Goal: Information Seeking & Learning: Learn about a topic

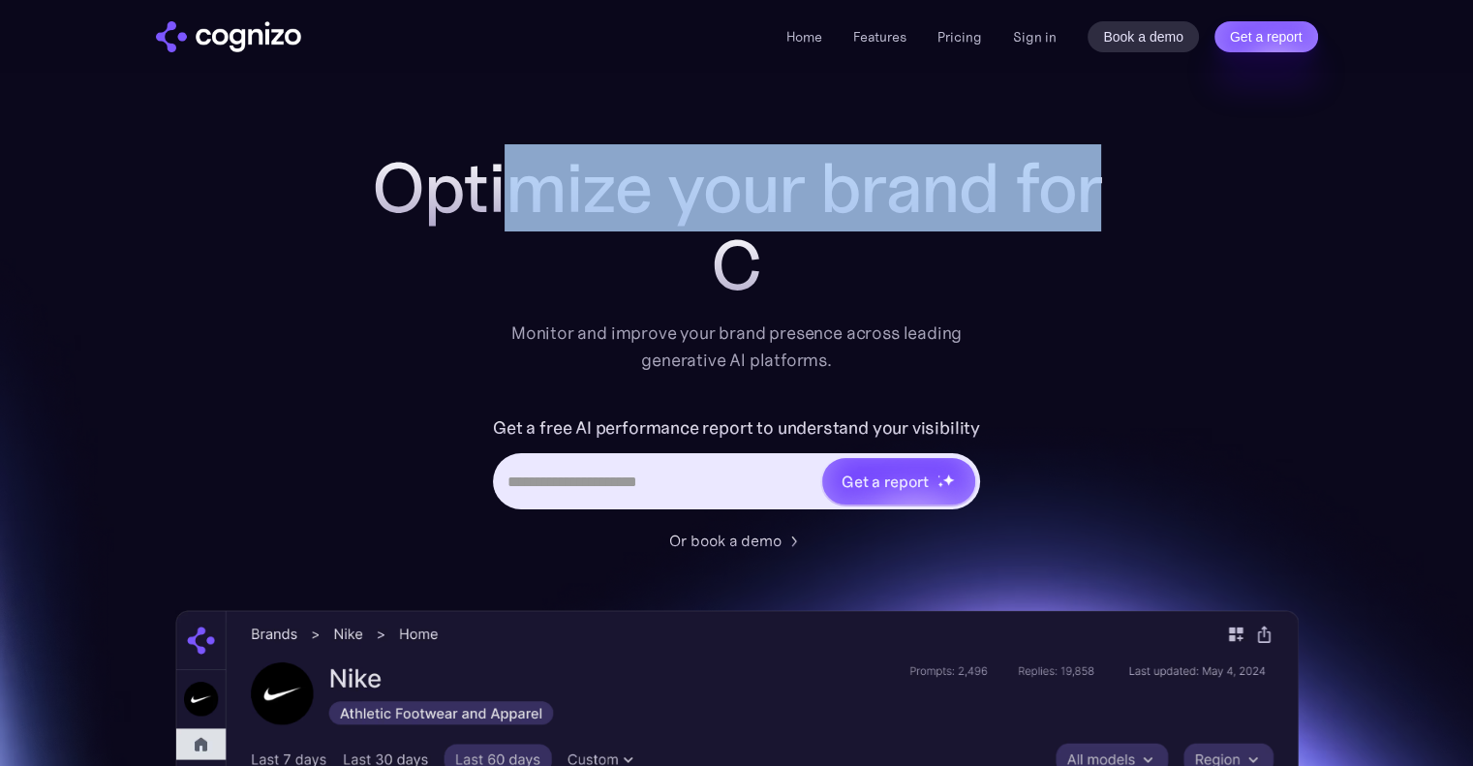
click at [699, 303] on div "Optimize your brand for C" at bounding box center [737, 226] width 775 height 155
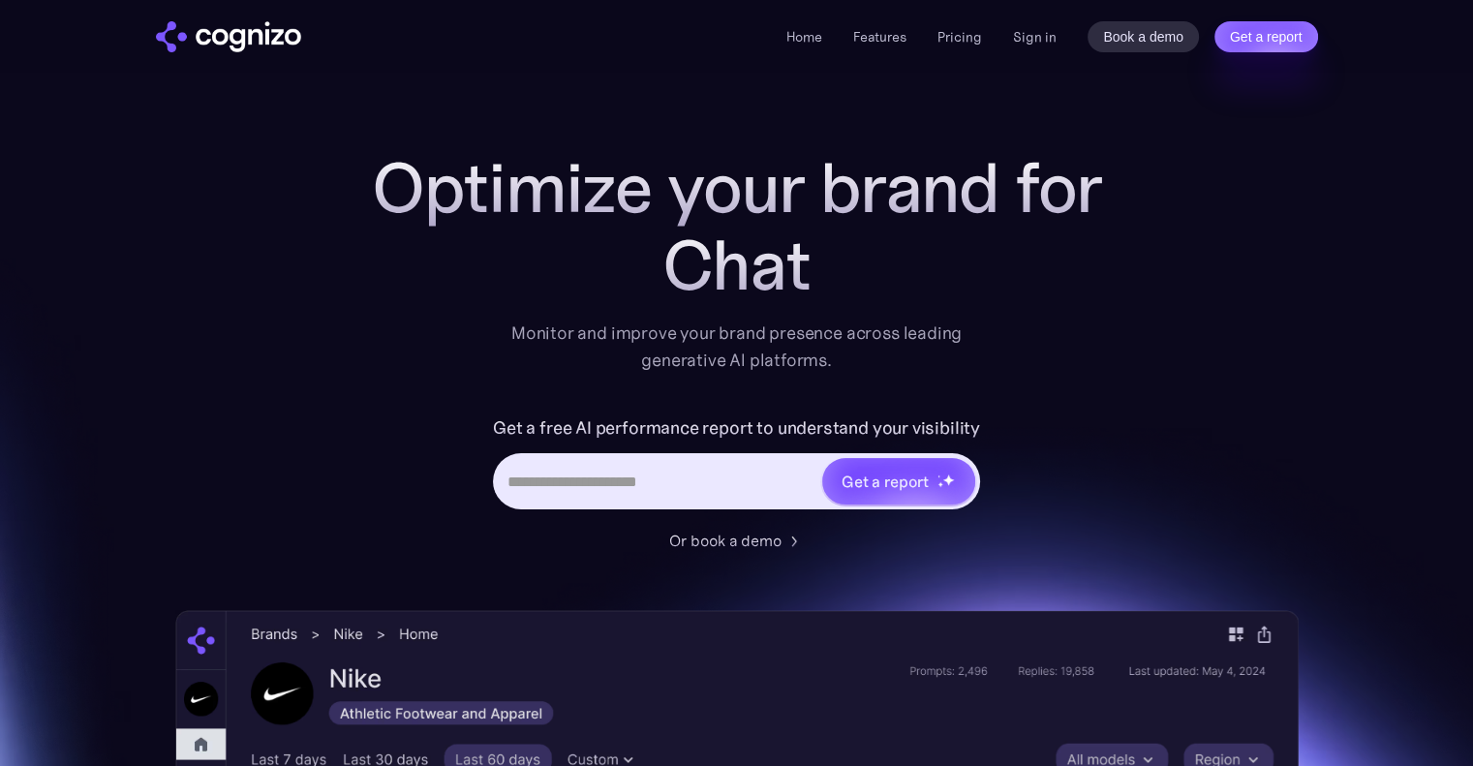
click at [577, 345] on div "Monitor and improve your brand presence across leading generative AI platforms." at bounding box center [737, 347] width 476 height 54
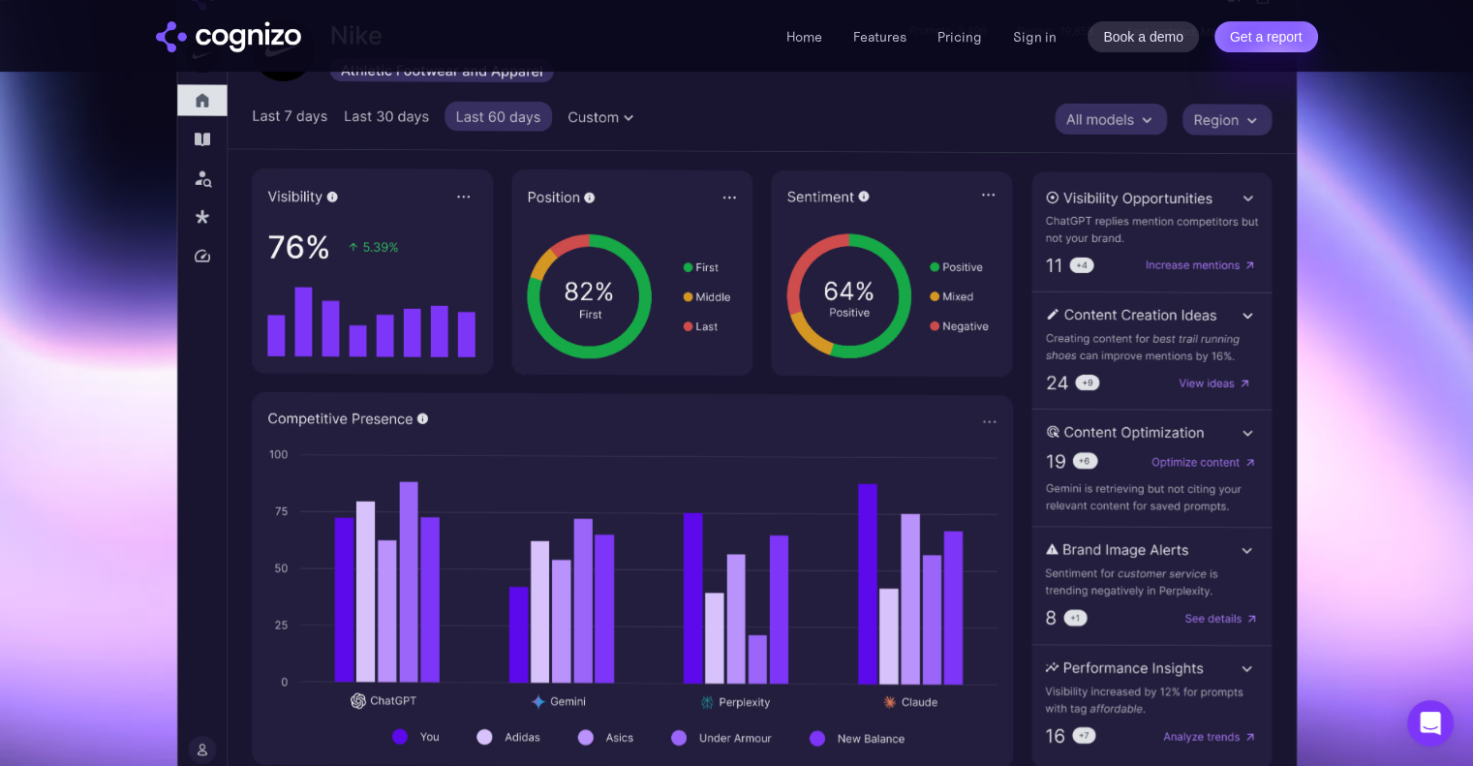
scroll to position [581, 0]
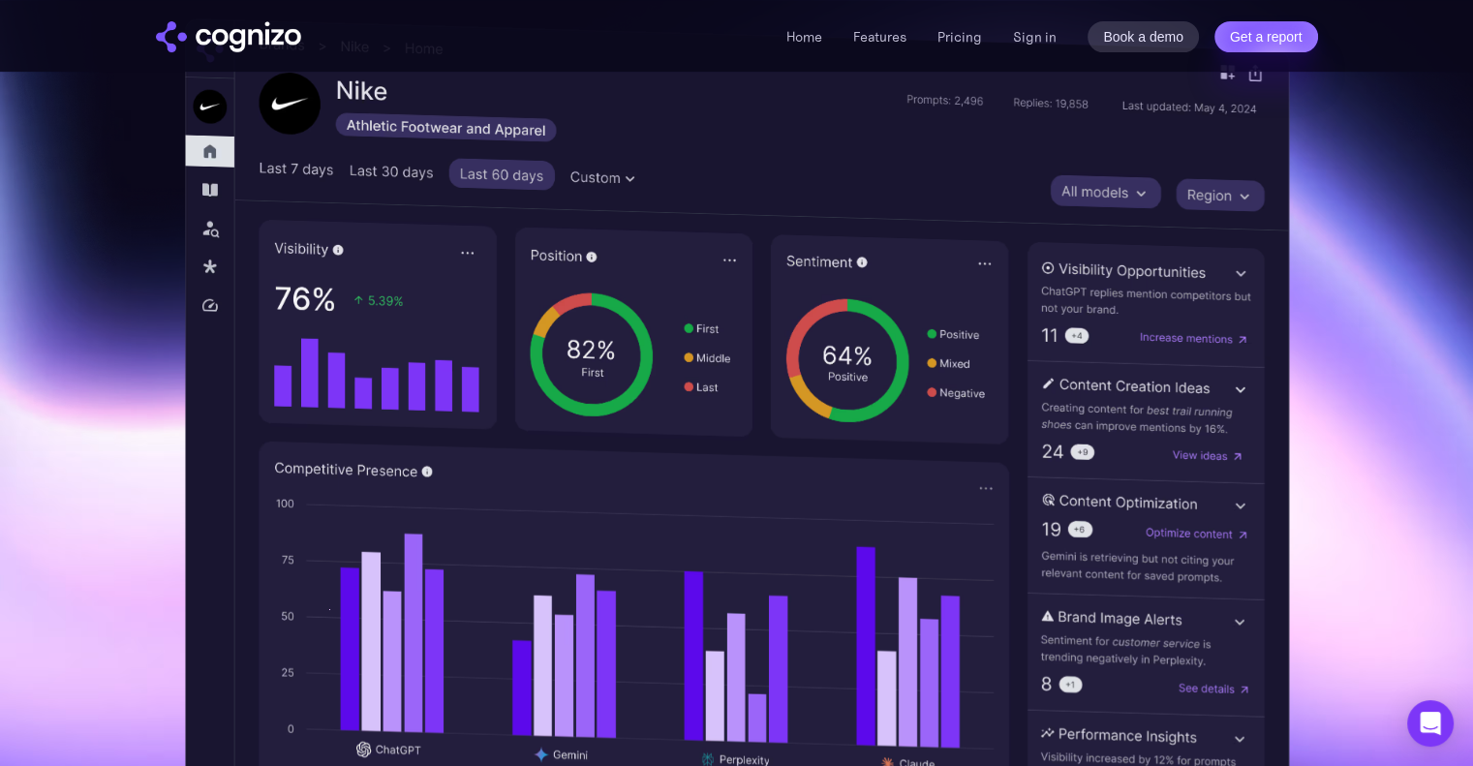
click at [1127, 183] on img at bounding box center [736, 435] width 1105 height 834
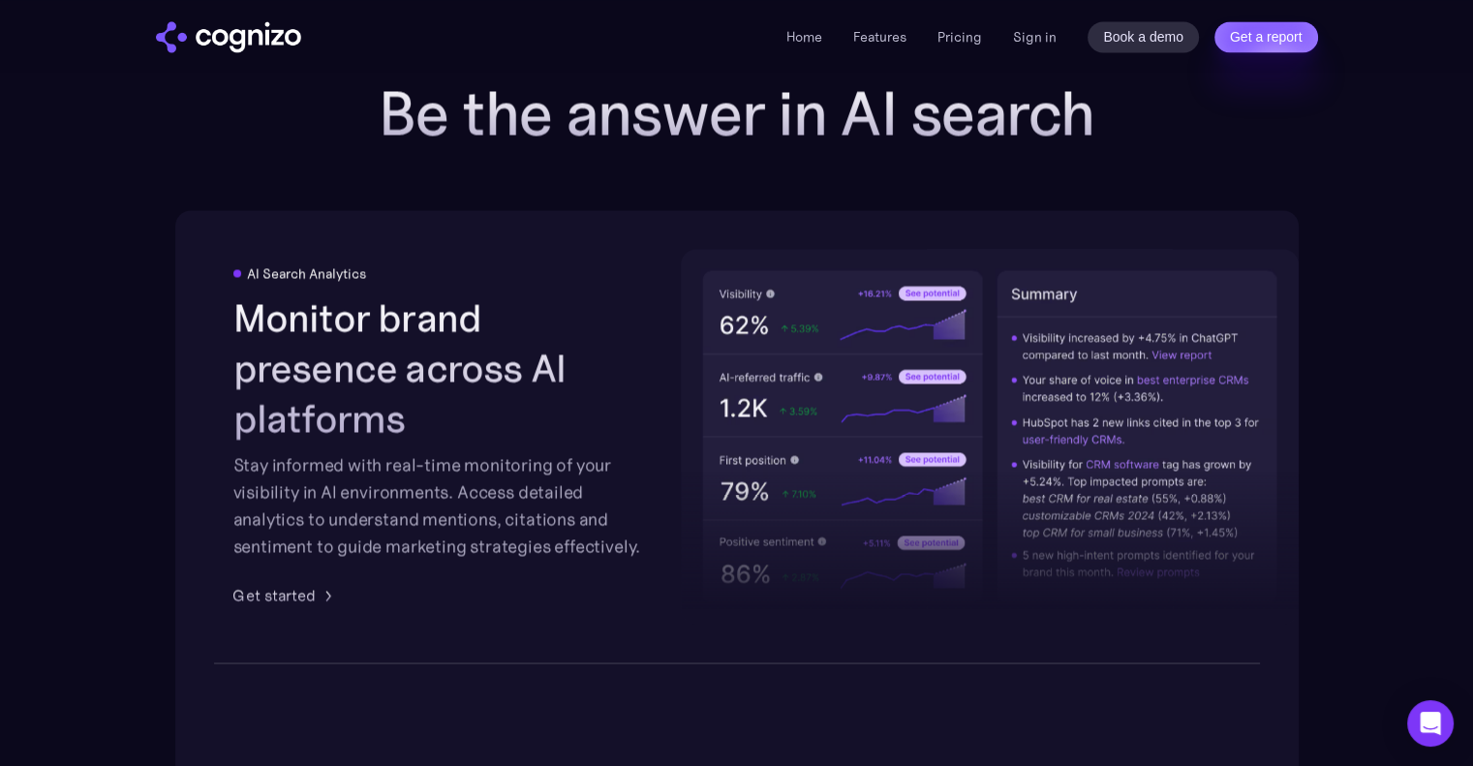
scroll to position [3389, 0]
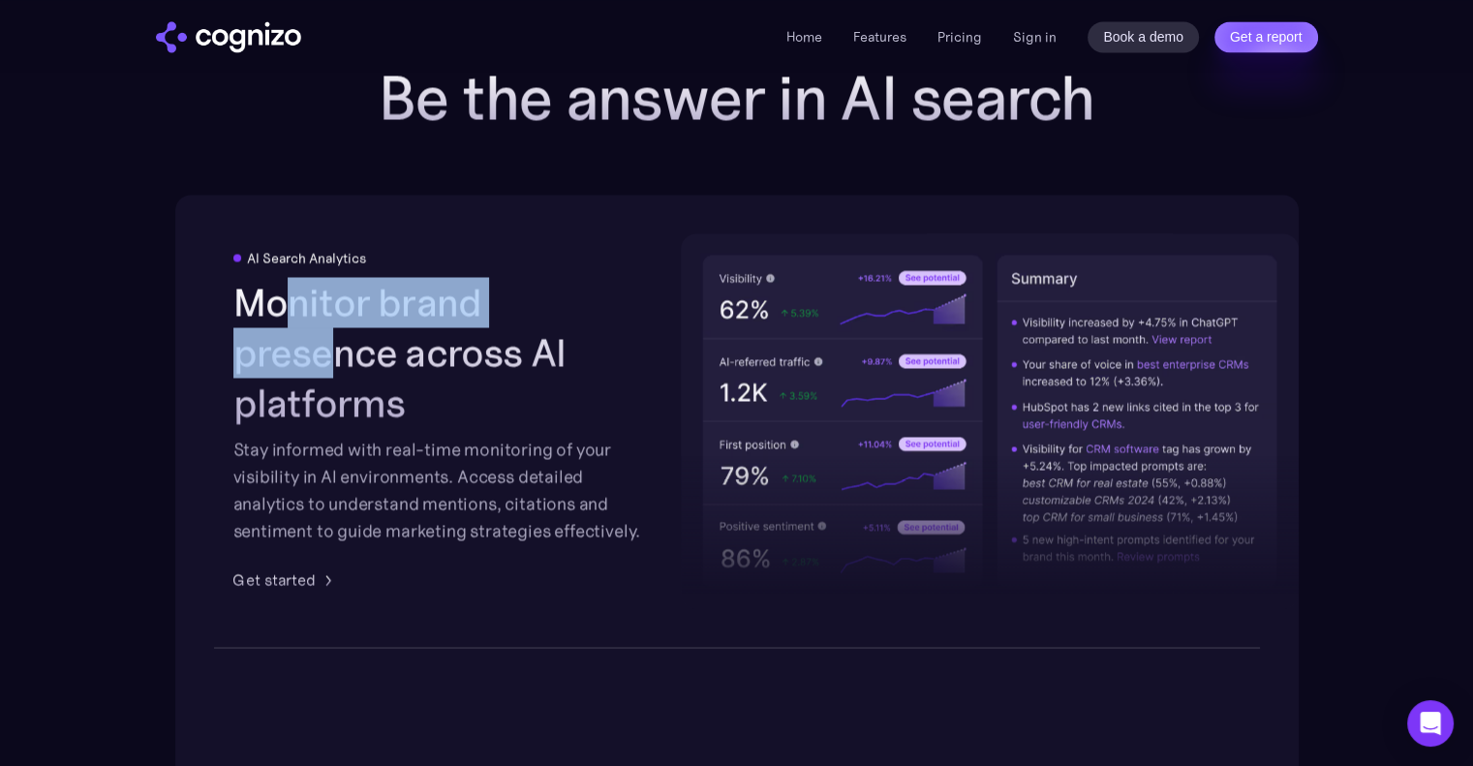
drag, startPoint x: 447, startPoint y: 340, endPoint x: 566, endPoint y: 338, distance: 118.2
click at [587, 332] on h2 "Monitor brand presence across AI platforms" at bounding box center [440, 352] width 414 height 151
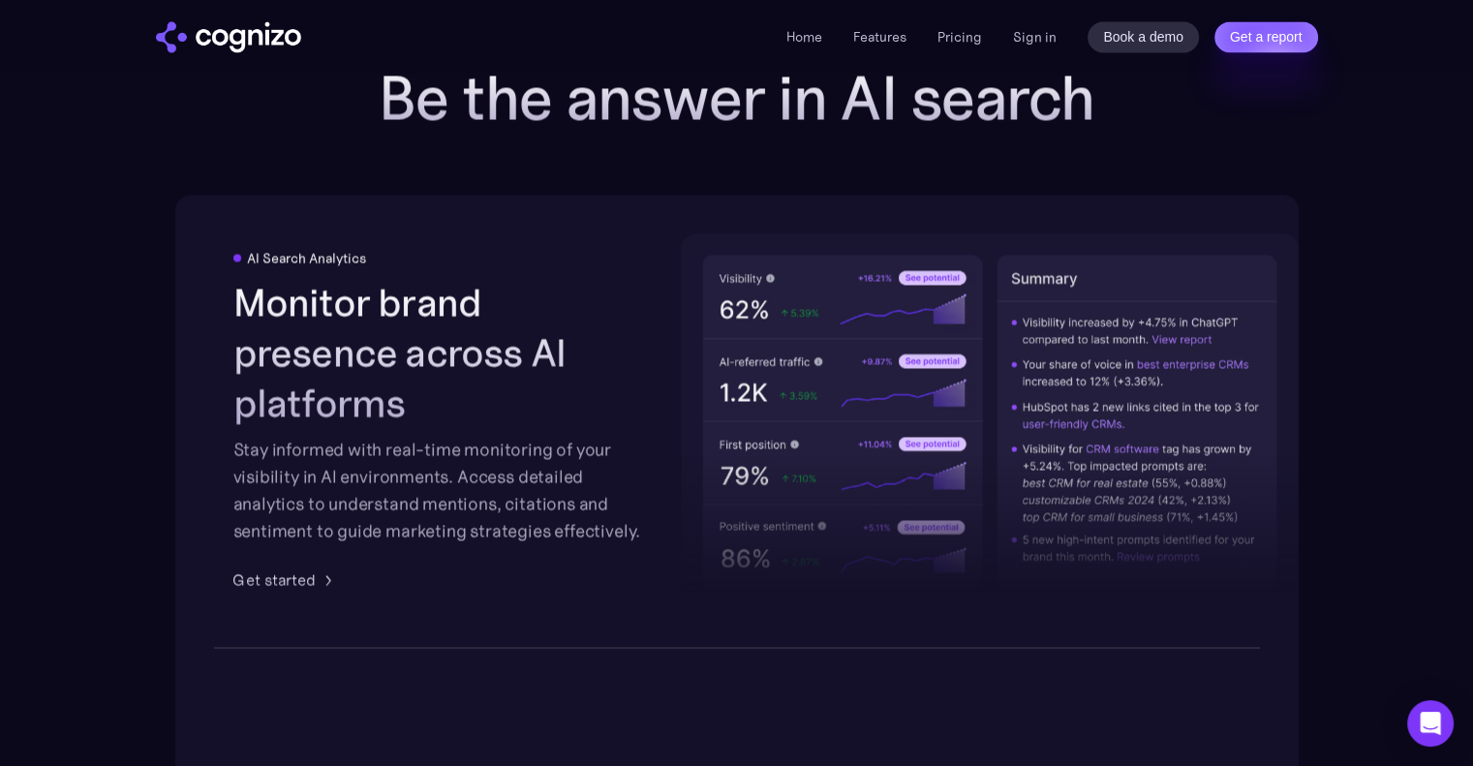
drag, startPoint x: 408, startPoint y: 388, endPoint x: 420, endPoint y: 377, distance: 17.1
click at [408, 388] on h2 "Monitor brand presence across AI platforms" at bounding box center [440, 352] width 414 height 151
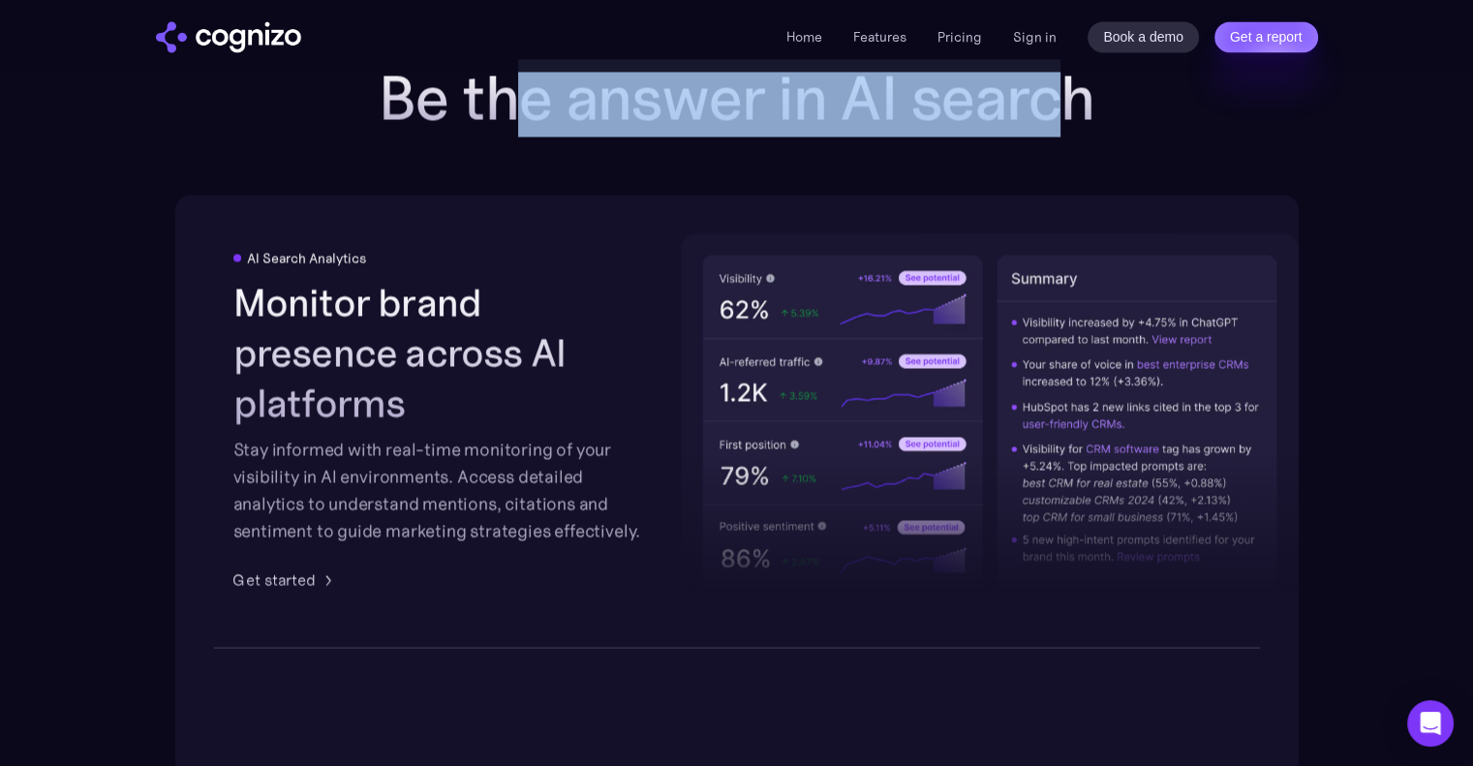
drag, startPoint x: 619, startPoint y: 121, endPoint x: 1059, endPoint y: 119, distance: 440.6
click at [1059, 119] on h2 "Be the answer in AI search" at bounding box center [737, 98] width 775 height 70
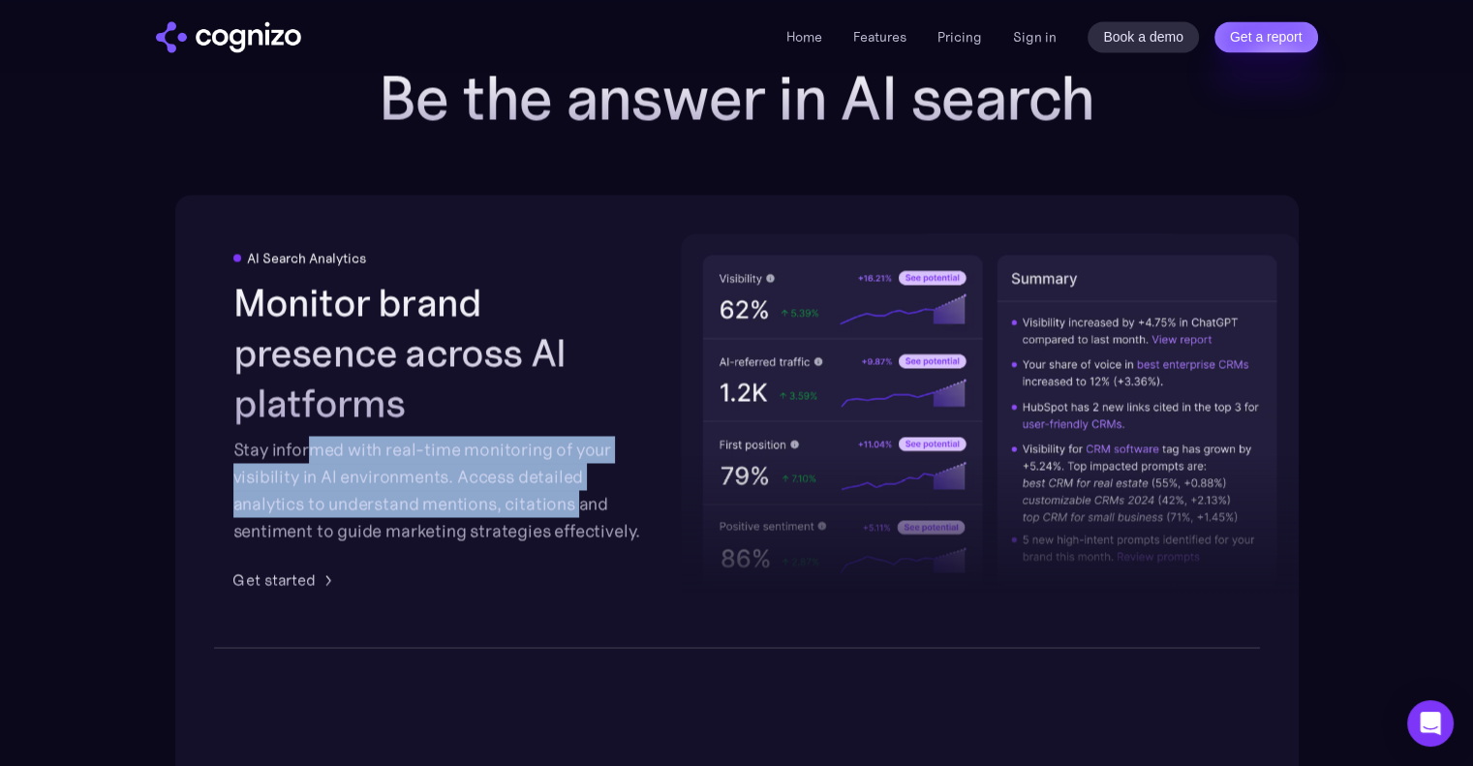
drag, startPoint x: 427, startPoint y: 447, endPoint x: 577, endPoint y: 489, distance: 155.8
click at [577, 489] on div "Stay informed with real-time monitoring of your visibility in AI environments. …" at bounding box center [440, 490] width 414 height 108
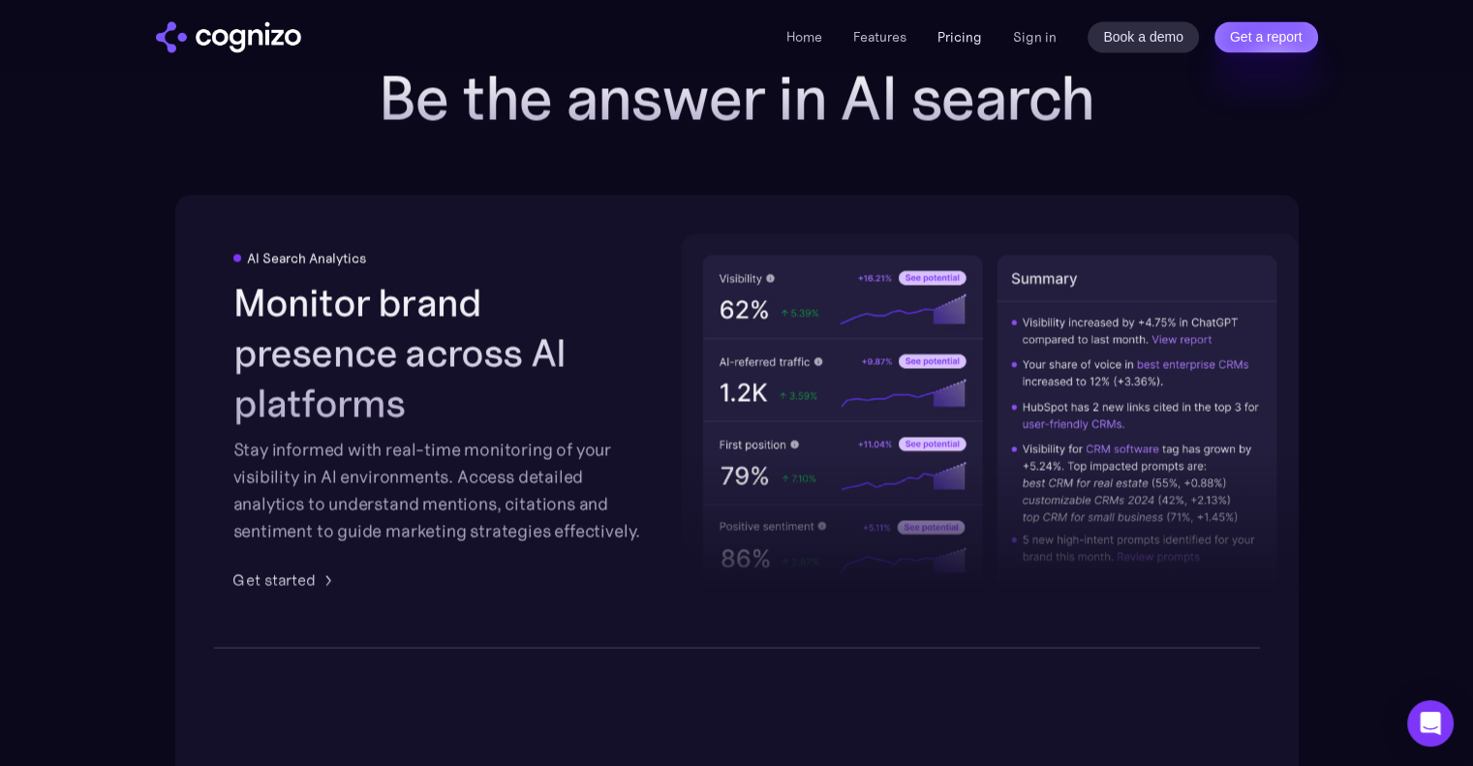
click at [973, 41] on link "Pricing" at bounding box center [959, 36] width 45 height 17
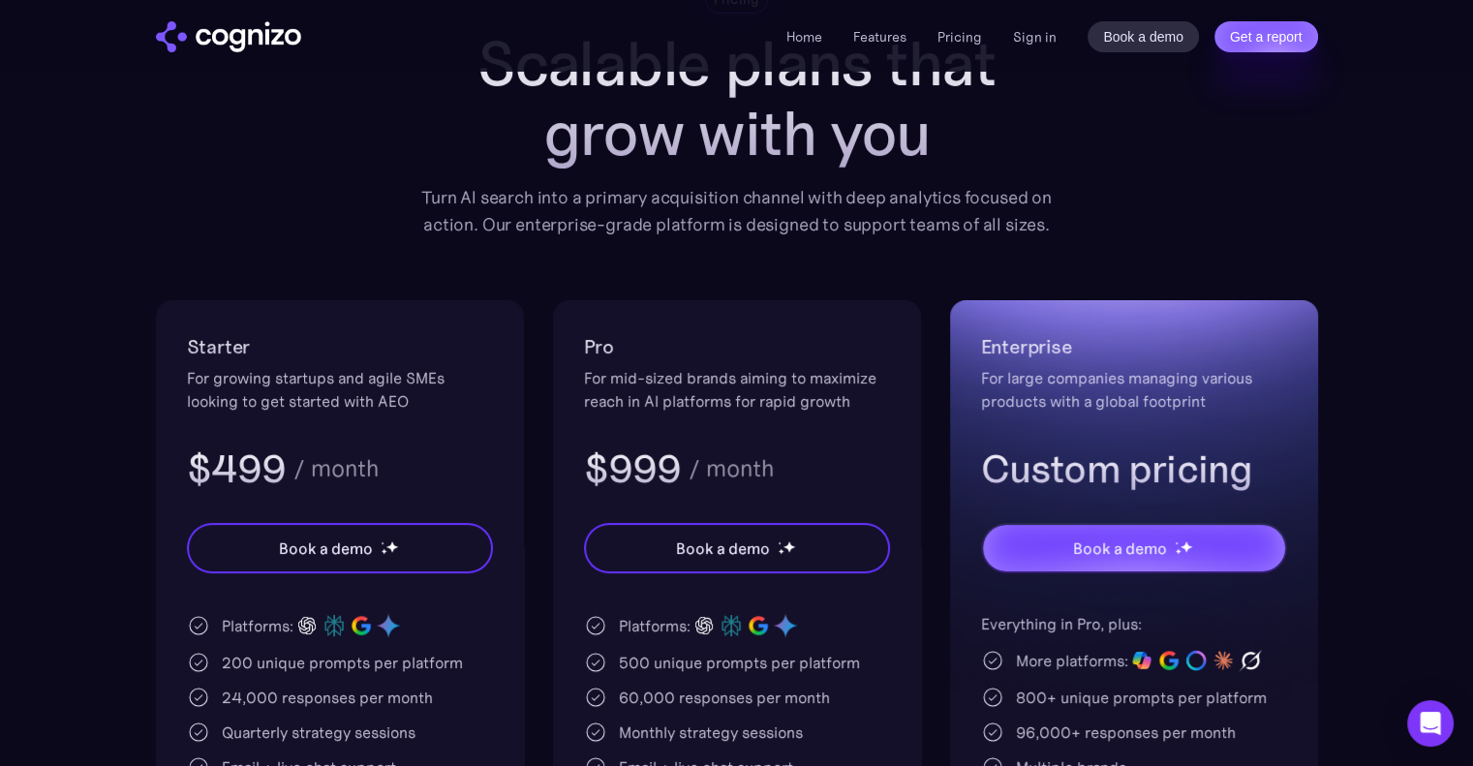
scroll to position [194, 0]
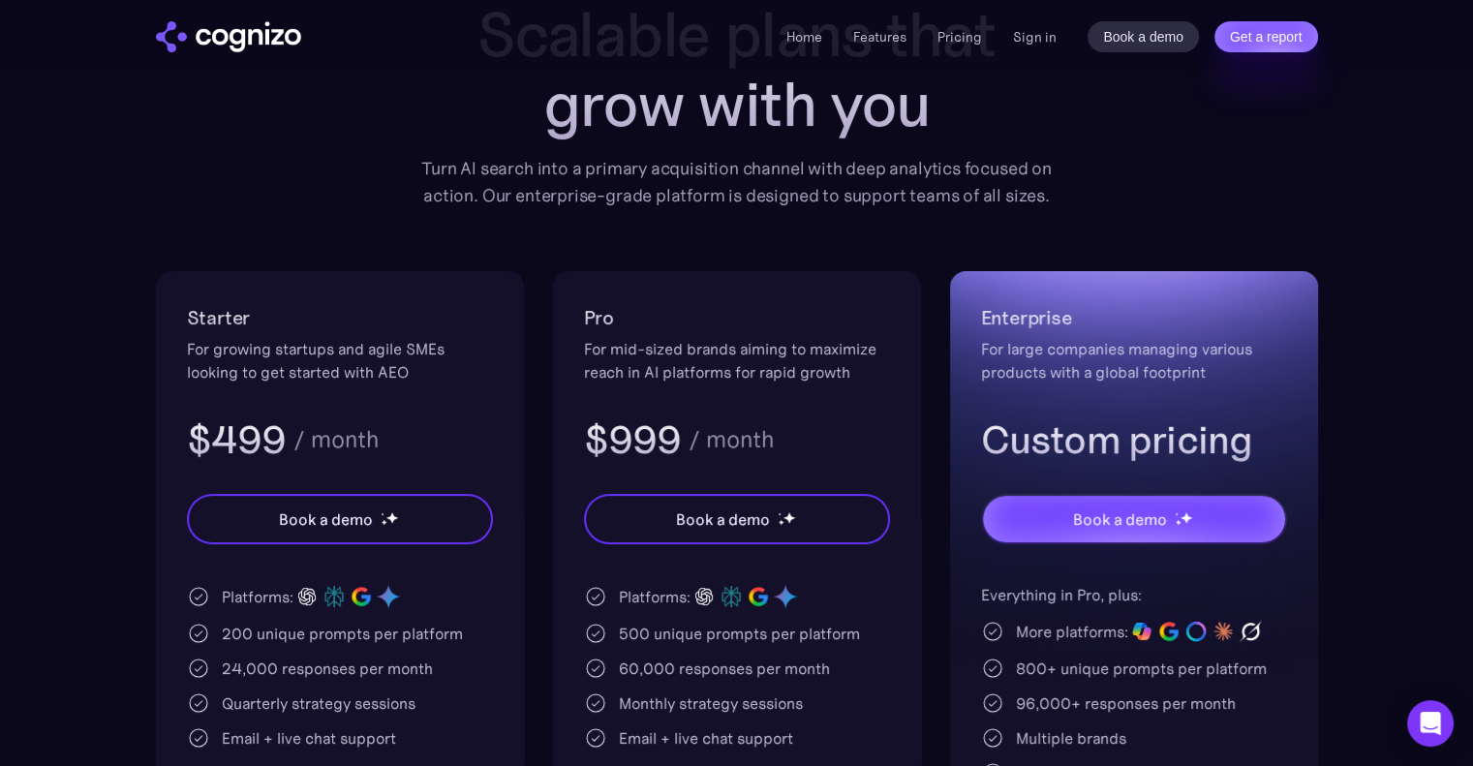
click at [278, 360] on div "For growing startups and agile SMEs looking to get started with AEO" at bounding box center [340, 360] width 306 height 46
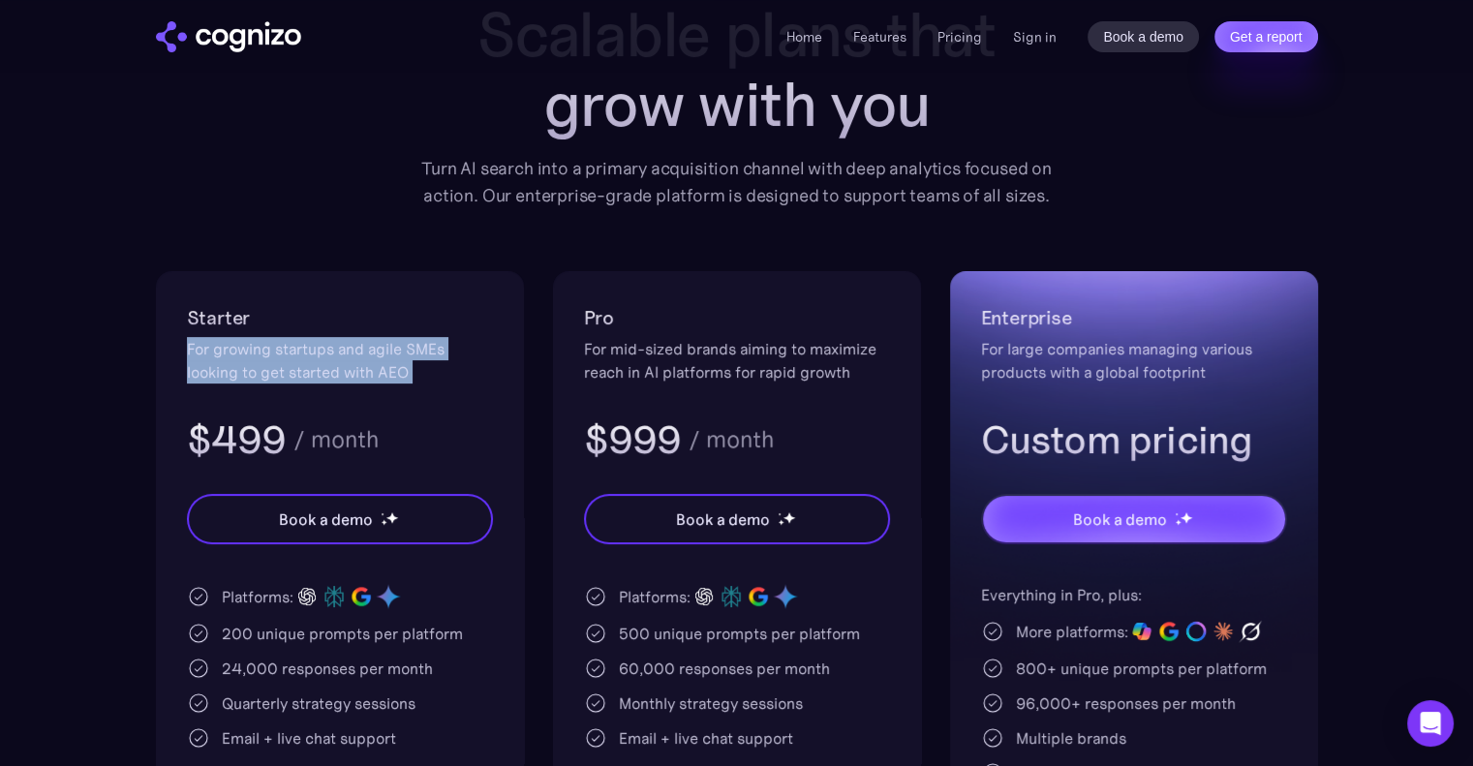
click at [278, 360] on div "For growing startups and agile SMEs looking to get started with AEO" at bounding box center [340, 360] width 306 height 46
click at [268, 360] on div "For growing startups and agile SMEs looking to get started with AEO" at bounding box center [340, 360] width 306 height 46
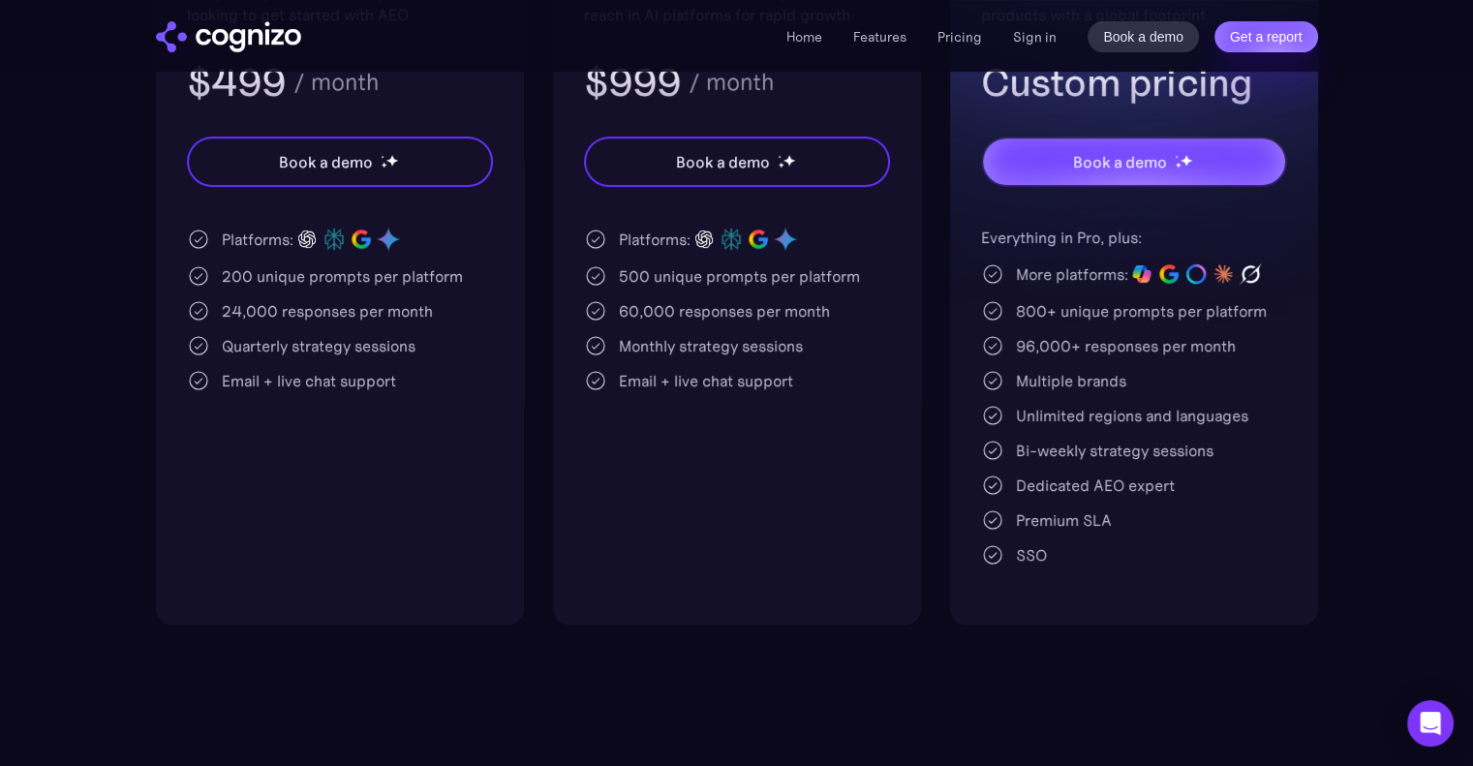
scroll to position [291, 0]
